Goal: Task Accomplishment & Management: Use online tool/utility

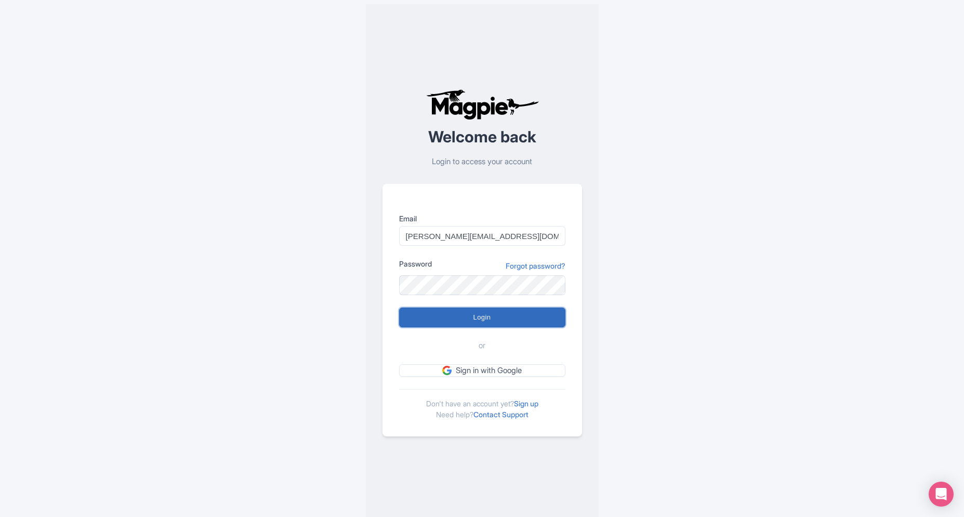
click at [439, 319] on input "Login" at bounding box center [482, 318] width 166 height 20
type input "Logging in..."
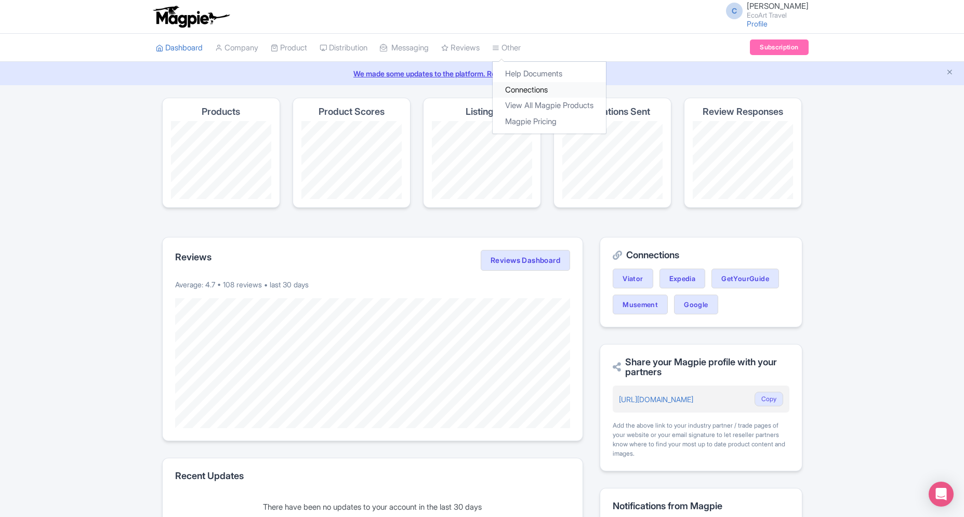
click at [531, 84] on link "Connections" at bounding box center [549, 90] width 113 height 16
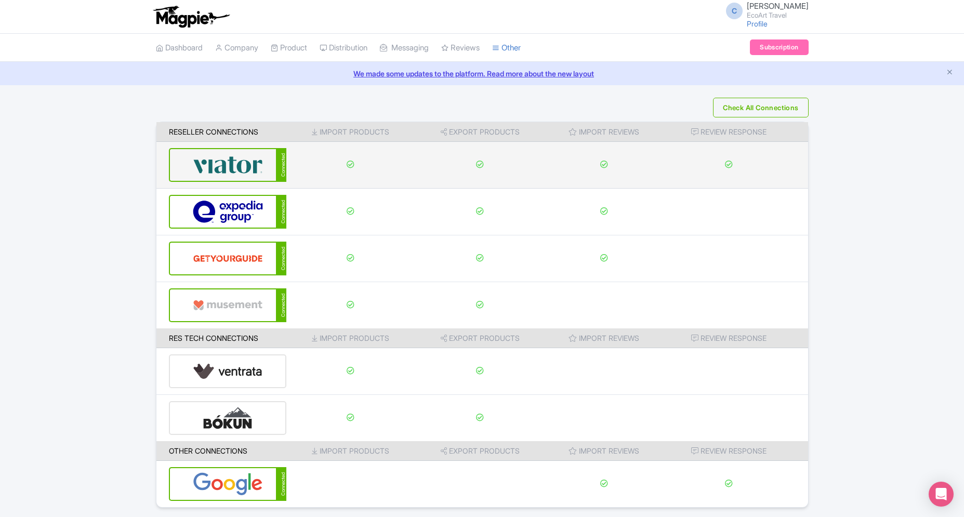
click at [294, 161] on td at bounding box center [350, 165] width 128 height 47
click at [245, 173] on div "Connected" at bounding box center [228, 165] width 118 height 34
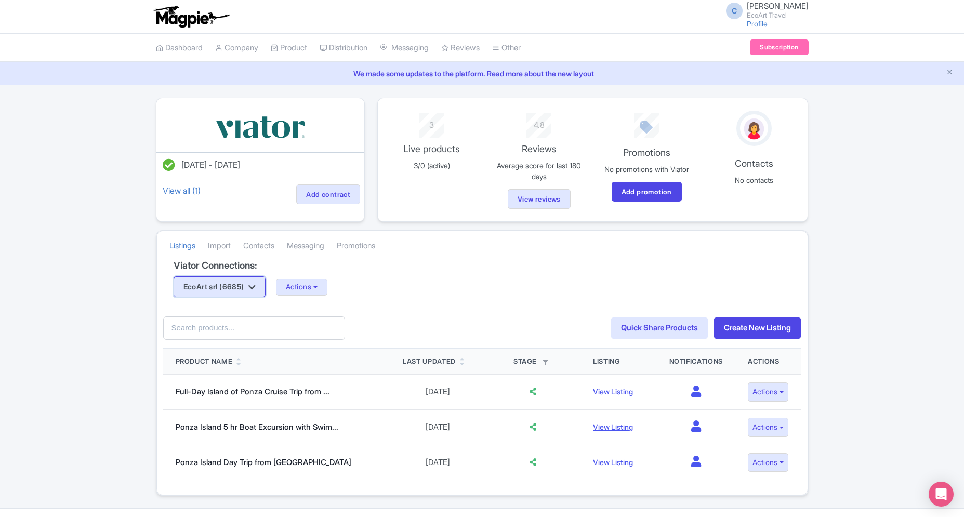
click at [263, 283] on button "EcoArt srl (6685)" at bounding box center [220, 287] width 93 height 21
click at [254, 324] on link "EcoArt Travel (6700)" at bounding box center [223, 323] width 99 height 16
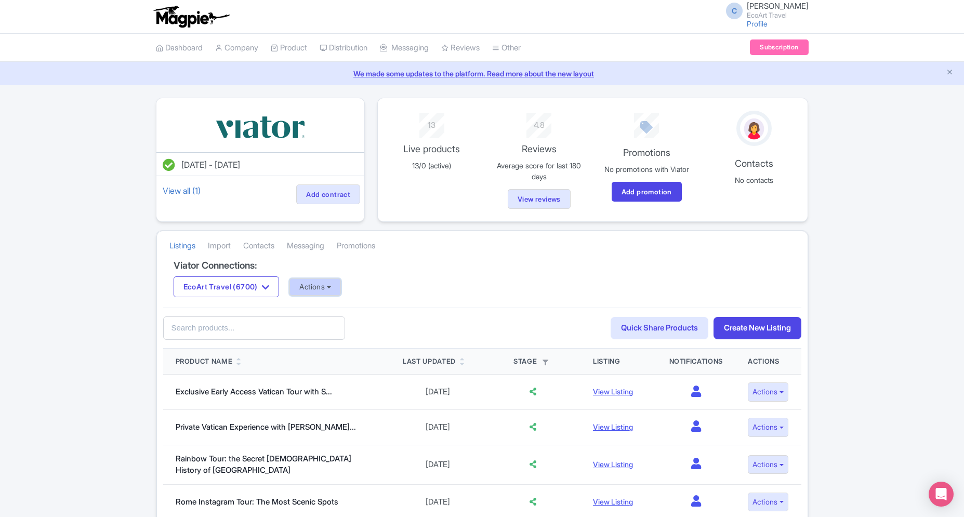
click at [305, 288] on button "Actions" at bounding box center [315, 287] width 51 height 17
click at [322, 305] on link "Update Connection" at bounding box center [356, 310] width 133 height 16
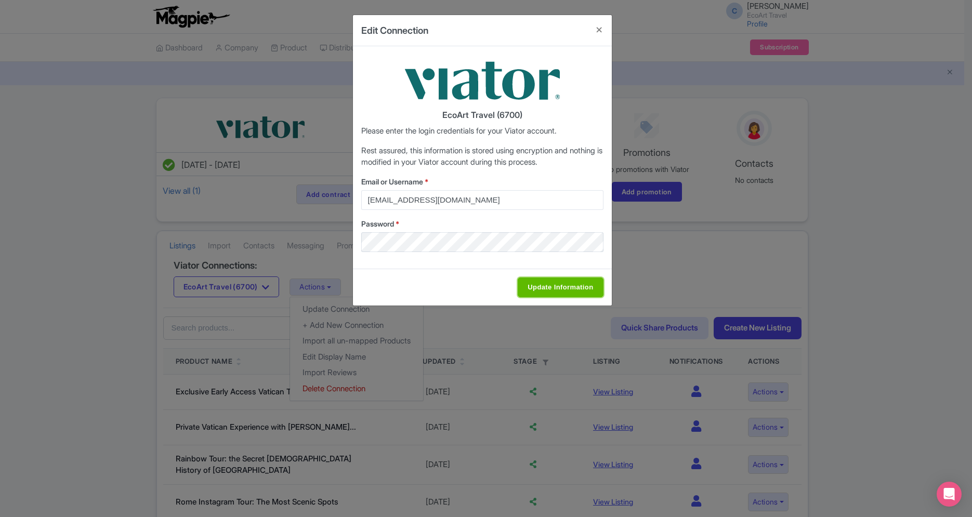
click at [573, 293] on input "Update Information" at bounding box center [560, 288] width 85 height 20
type input "Saving..."
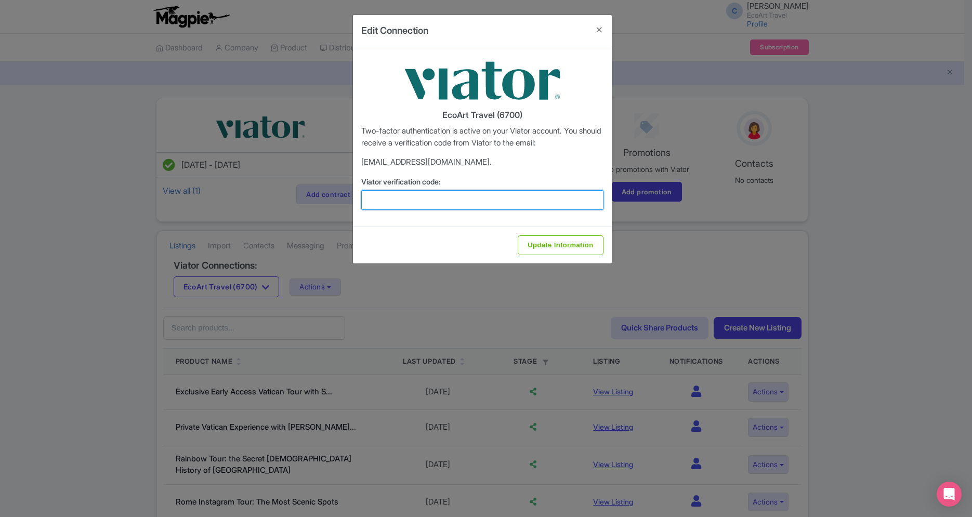
click at [429, 199] on input "Viator verification code:" at bounding box center [482, 200] width 242 height 20
paste input "252786"
type input "252786"
click at [518, 236] on input "Update Information" at bounding box center [560, 246] width 85 height 20
type input "Update Information"
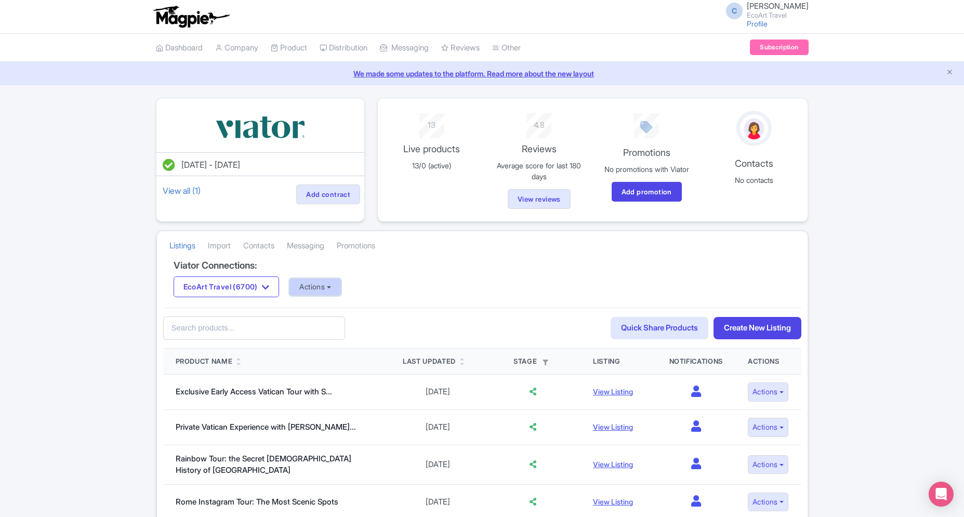
click at [323, 287] on button "Actions" at bounding box center [315, 287] width 51 height 17
click at [340, 379] on link "Import Reviews" at bounding box center [356, 373] width 133 height 16
